Goal: Information Seeking & Learning: Learn about a topic

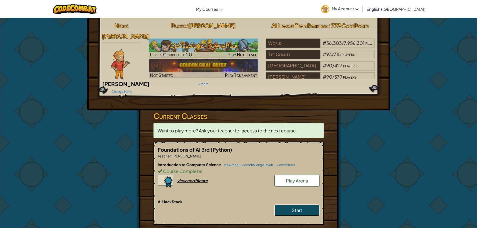
click at [287, 204] on link "Start" at bounding box center [296, 210] width 45 height 12
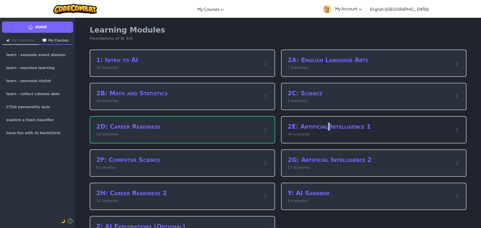
click at [324, 126] on h2 "2E: Artificial Intelligence 1" at bounding box center [368, 127] width 162 height 8
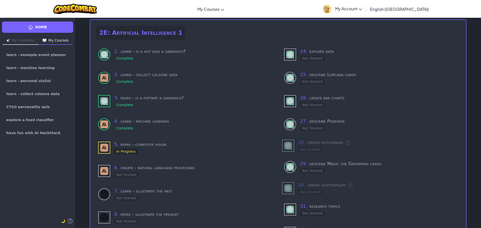
scroll to position [25, 0]
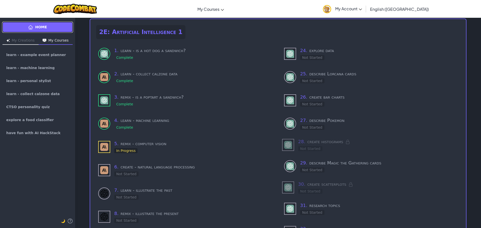
click at [43, 30] on link "Home" at bounding box center [37, 27] width 71 height 11
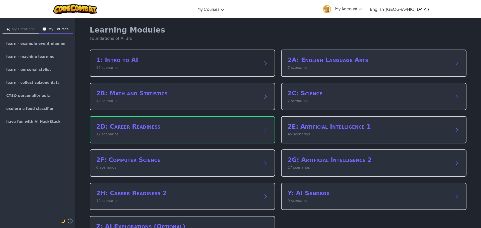
click at [137, 72] on div "1: Intro to AI 15 scenarios" at bounding box center [182, 63] width 185 height 27
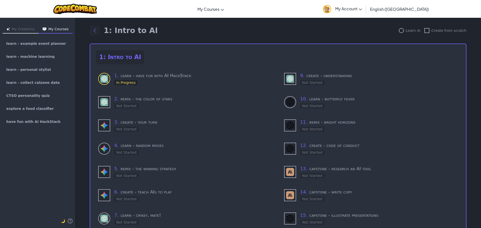
click at [93, 33] on icon "Back to modules" at bounding box center [95, 31] width 6 height 6
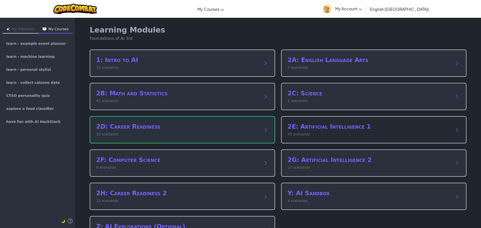
click at [327, 125] on h2 "2E: Artificial Intelligence 1" at bounding box center [368, 127] width 162 height 8
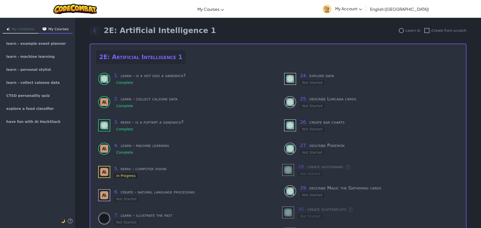
click at [92, 28] on icon "Back to modules" at bounding box center [95, 31] width 6 height 6
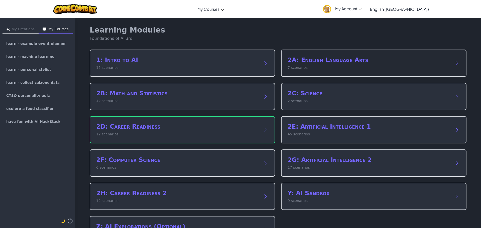
click at [325, 69] on p "7 scenarios" at bounding box center [368, 67] width 162 height 5
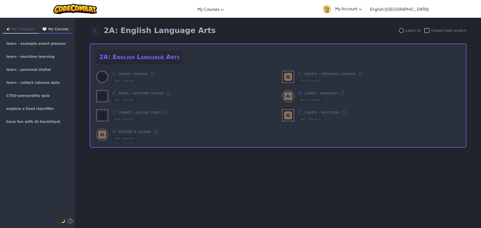
drag, startPoint x: 93, startPoint y: 25, endPoint x: 95, endPoint y: 30, distance: 5.7
click at [94, 28] on div "2A: English Language Arts : Learn AI : Create from scratch 2A: English Language…" at bounding box center [278, 91] width 384 height 146
click at [95, 30] on icon "Back to modules" at bounding box center [95, 31] width 6 height 6
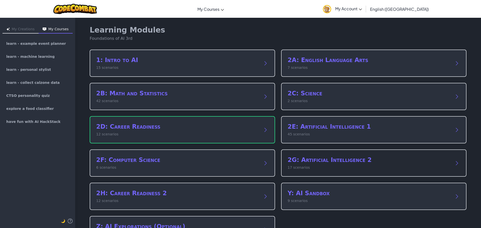
click at [396, 169] on p "17 scenarios" at bounding box center [368, 167] width 162 height 5
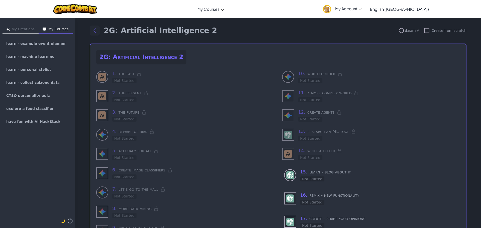
click at [96, 29] on icon "Back to modules" at bounding box center [95, 31] width 6 height 6
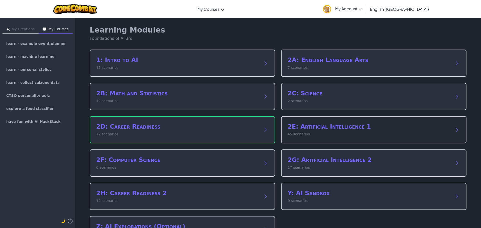
click at [339, 125] on h2 "2E: Artificial Intelligence 1" at bounding box center [368, 127] width 162 height 8
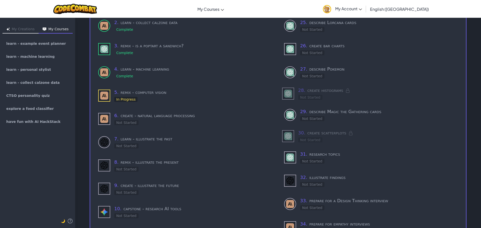
scroll to position [75, 0]
